Goal: Obtain resource: Obtain resource

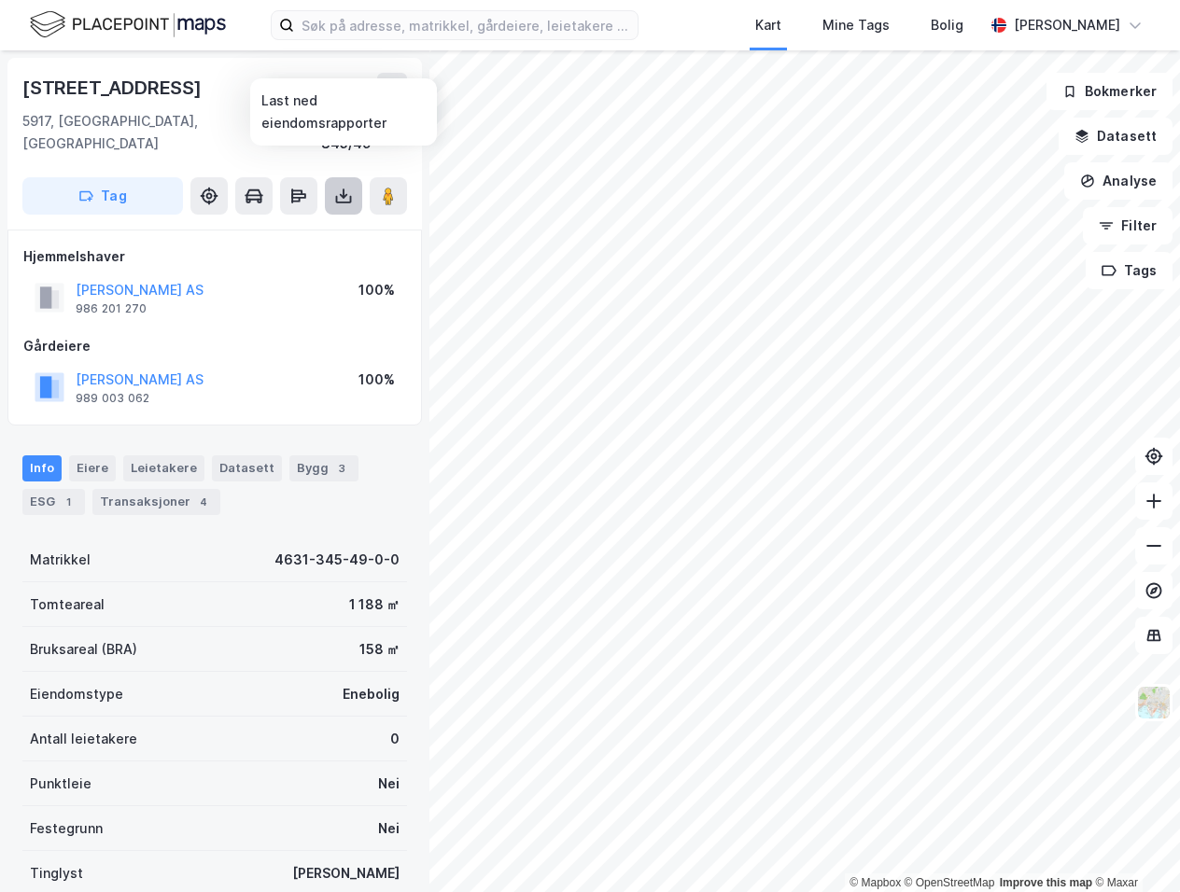
click at [345, 187] on icon at bounding box center [343, 196] width 19 height 19
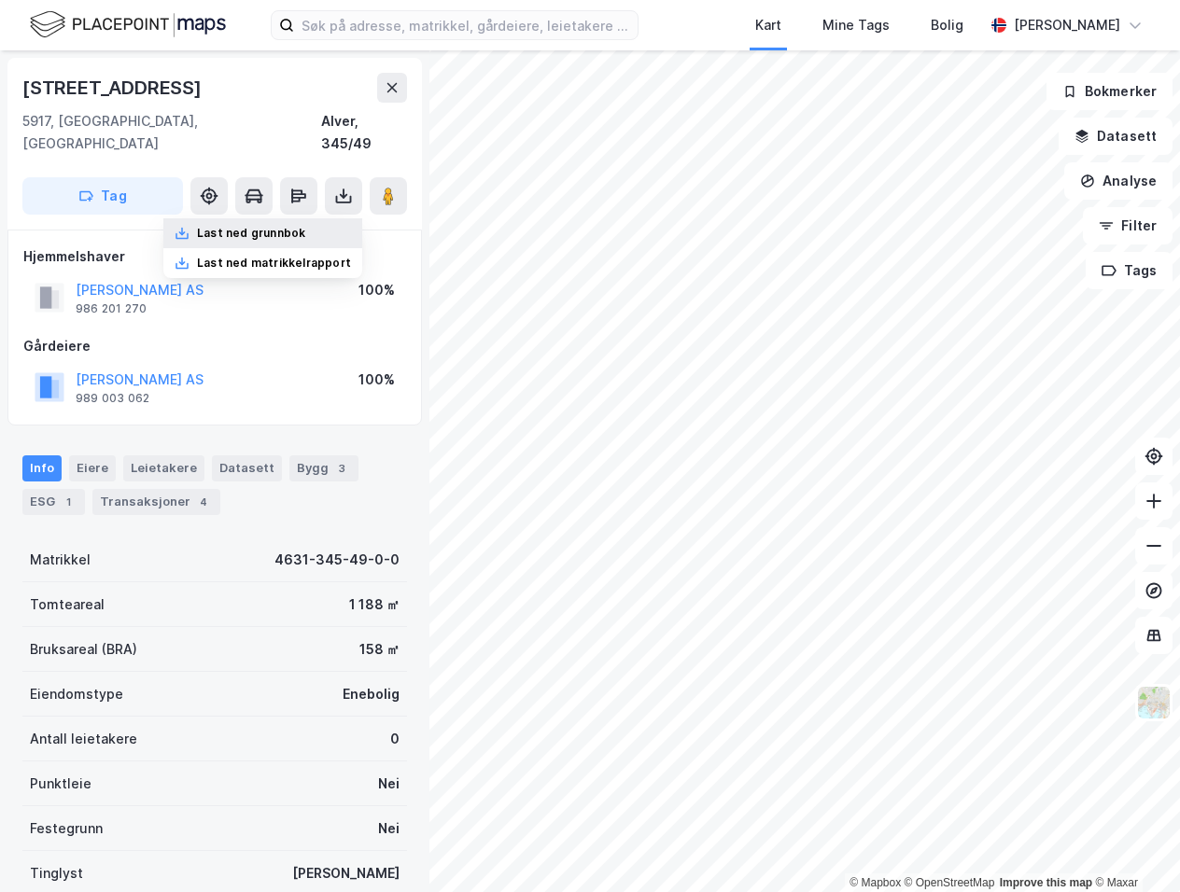
click at [336, 218] on div "Last ned grunnbok" at bounding box center [262, 233] width 199 height 30
